Goal: Task Accomplishment & Management: Complete application form

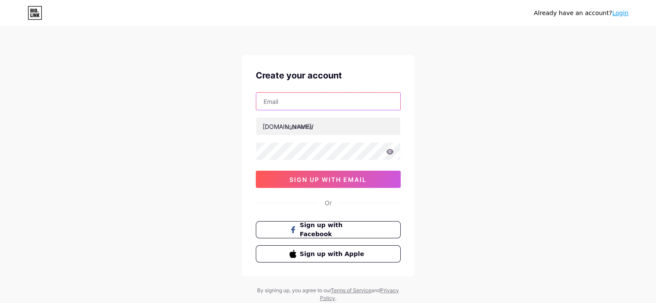
click at [308, 100] on input "text" at bounding box center [328, 101] width 144 height 17
paste input "Char Cute Delights"
click at [348, 105] on input "Char Cute Delights" at bounding box center [328, 101] width 144 height 17
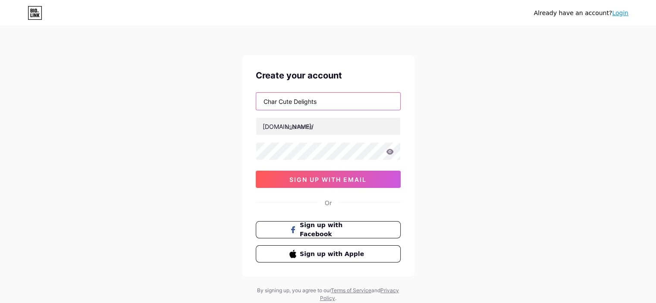
paste input "[EMAIL_ADDRESS][DOMAIN_NAME]"
type input "[EMAIL_ADDRESS][DOMAIN_NAME]"
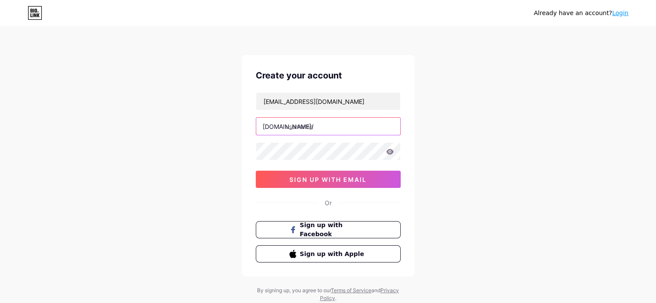
click at [326, 124] on input "text" at bounding box center [328, 126] width 144 height 17
paste input "charcutedelights"
type input "charcutedelights"
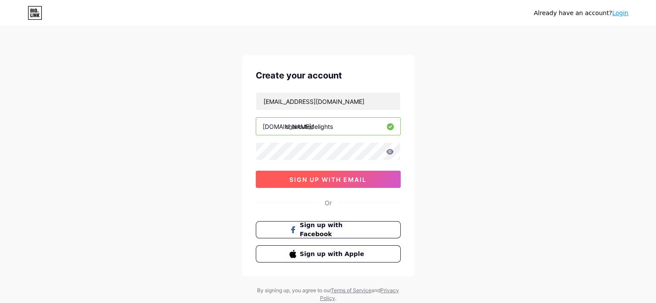
click at [328, 179] on span "sign up with email" at bounding box center [327, 179] width 77 height 7
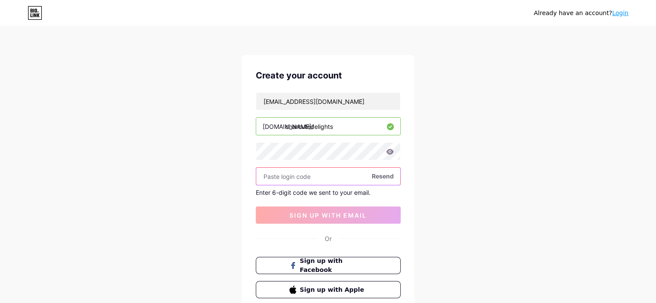
paste input "996836"
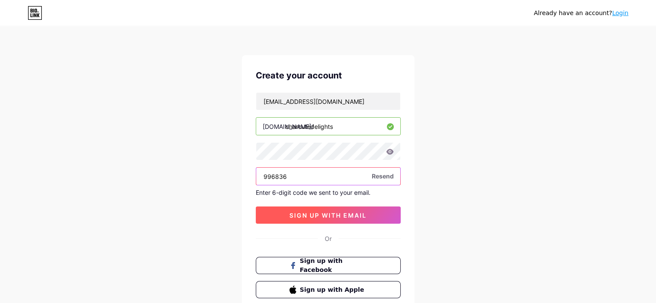
type input "996836"
click at [330, 213] on span "sign up with email" at bounding box center [327, 215] width 77 height 7
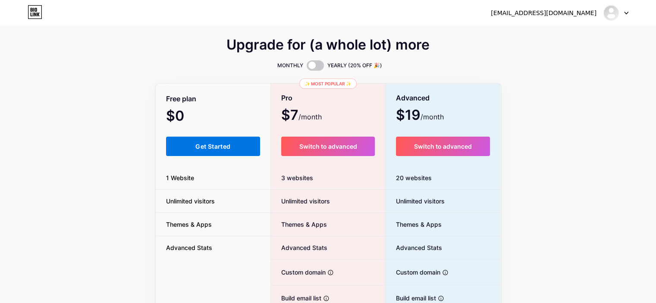
click at [217, 146] on span "Get Started" at bounding box center [212, 146] width 35 height 7
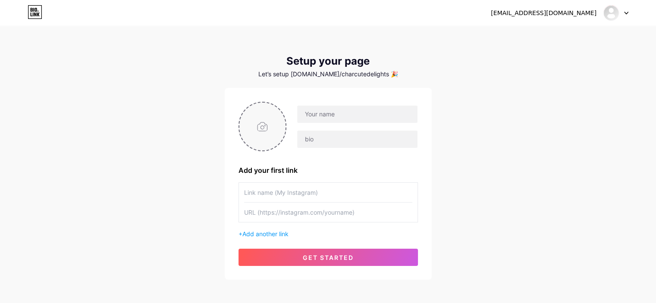
click at [263, 125] on input "file" at bounding box center [262, 127] width 47 height 48
type input "C:\fakepath\logo charcutedelight.jpg"
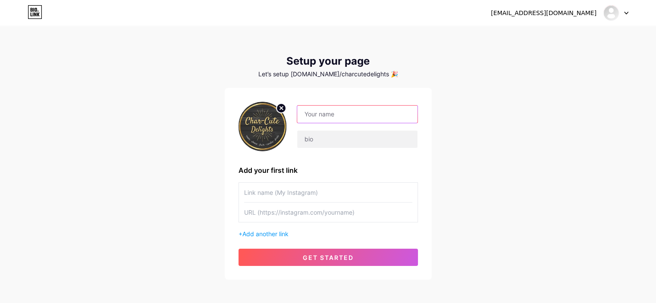
click at [340, 110] on input "text" at bounding box center [357, 114] width 120 height 17
paste input "Char Cute Delights"
type input "Char Cute Delights"
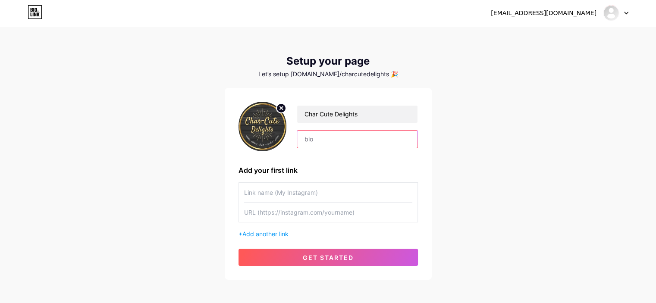
click at [350, 146] on input "text" at bounding box center [357, 139] width 120 height 17
click at [307, 190] on input "text" at bounding box center [328, 192] width 168 height 19
click at [297, 208] on input "text" at bounding box center [328, 212] width 168 height 19
paste input "[URL][DOMAIN_NAME]"
type input "[URL][DOMAIN_NAME]"
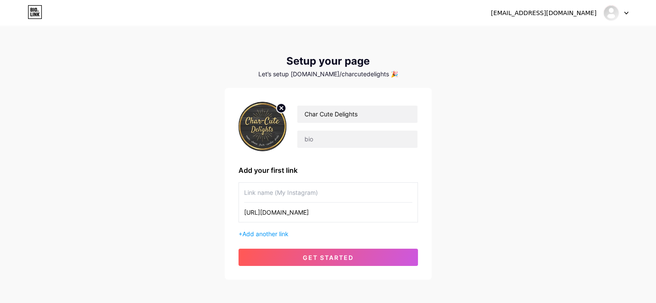
click at [313, 188] on input "text" at bounding box center [328, 192] width 168 height 19
paste input "gourmet charcuterie board delivery"
drag, startPoint x: 245, startPoint y: 193, endPoint x: 239, endPoint y: 193, distance: 6.0
click at [239, 193] on div "gourmet charcuterie board delivery [URL][DOMAIN_NAME]" at bounding box center [328, 202] width 179 height 40
click at [271, 190] on input "Gourmet charcuterie board delivery" at bounding box center [328, 192] width 168 height 19
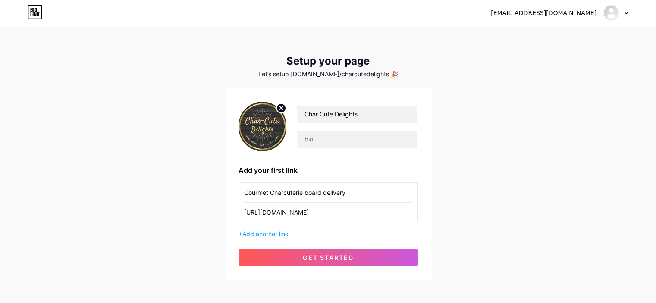
click at [306, 191] on input "Gourmet Charcuterie board delivery" at bounding box center [328, 192] width 168 height 19
drag, startPoint x: 325, startPoint y: 194, endPoint x: 330, endPoint y: 192, distance: 5.0
click at [330, 192] on input "Gourmet Charcuterie Board delivery" at bounding box center [328, 192] width 168 height 19
type input "Gourmet Charcuterie Board Delivery"
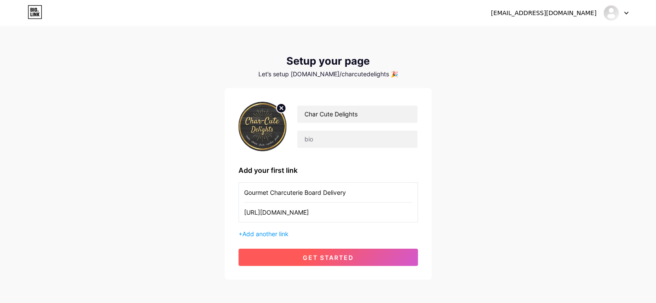
click at [321, 258] on span "get started" at bounding box center [328, 257] width 51 height 7
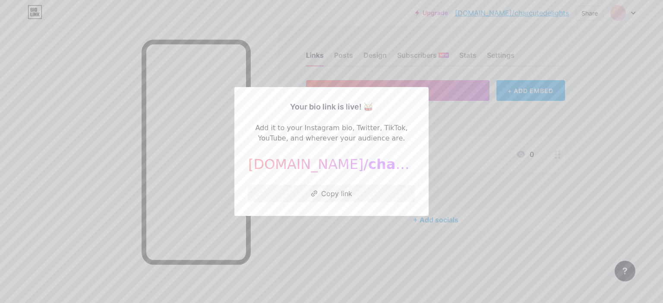
click at [368, 164] on span "charcutedelights" at bounding box center [433, 164] width 131 height 16
click at [337, 191] on button "Copy link" at bounding box center [331, 193] width 167 height 17
